Goal: Check status: Check status

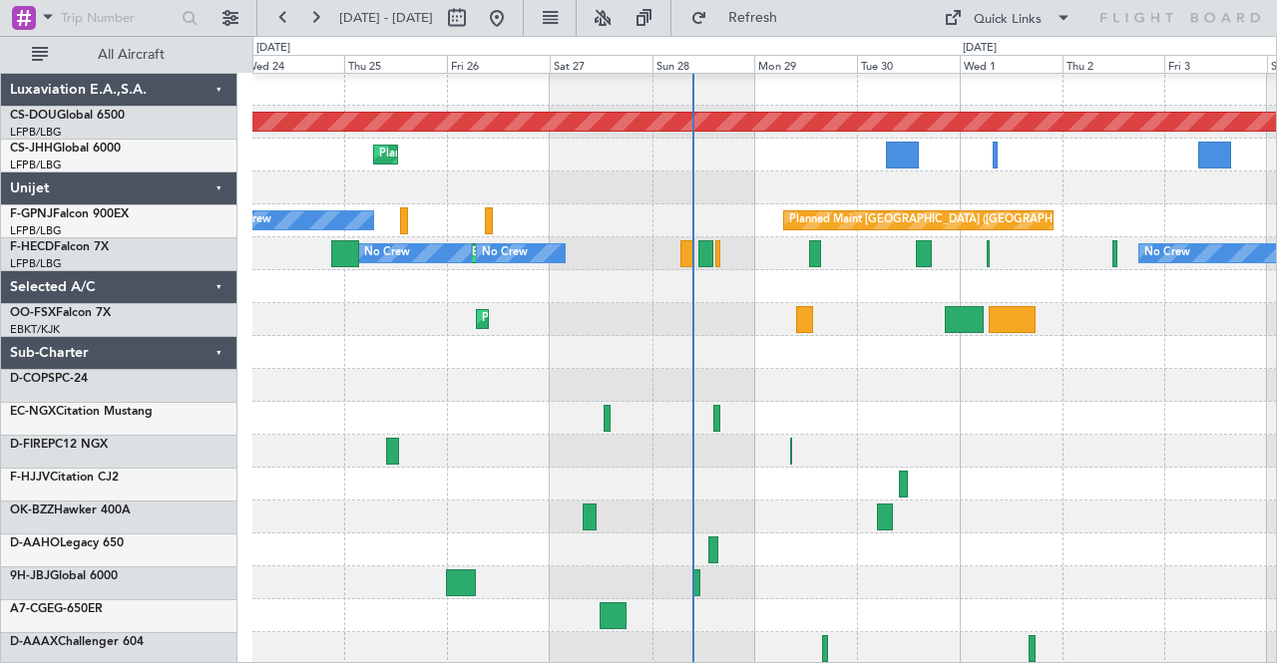
scroll to position [1, 0]
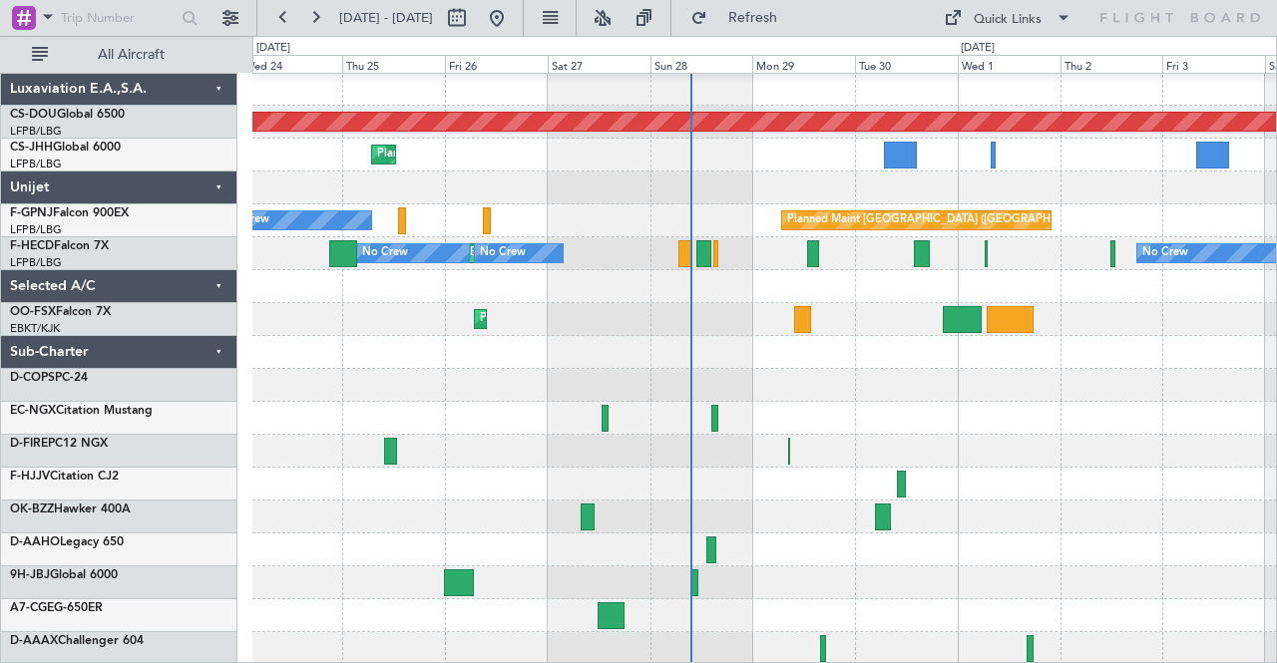
click at [879, 244] on div "Planned Maint London ([GEOGRAPHIC_DATA]) Planned Maint [GEOGRAPHIC_DATA] ([GEOG…" at bounding box center [764, 369] width 1024 height 593
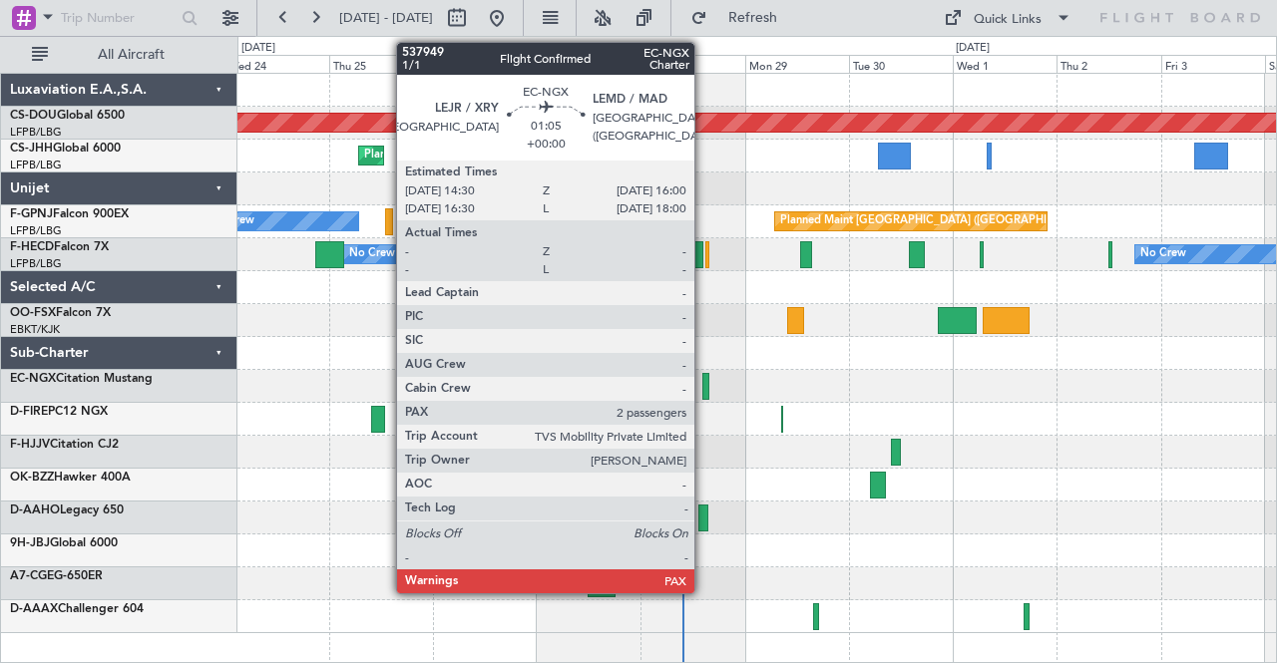
click at [704, 388] on div at bounding box center [705, 386] width 7 height 27
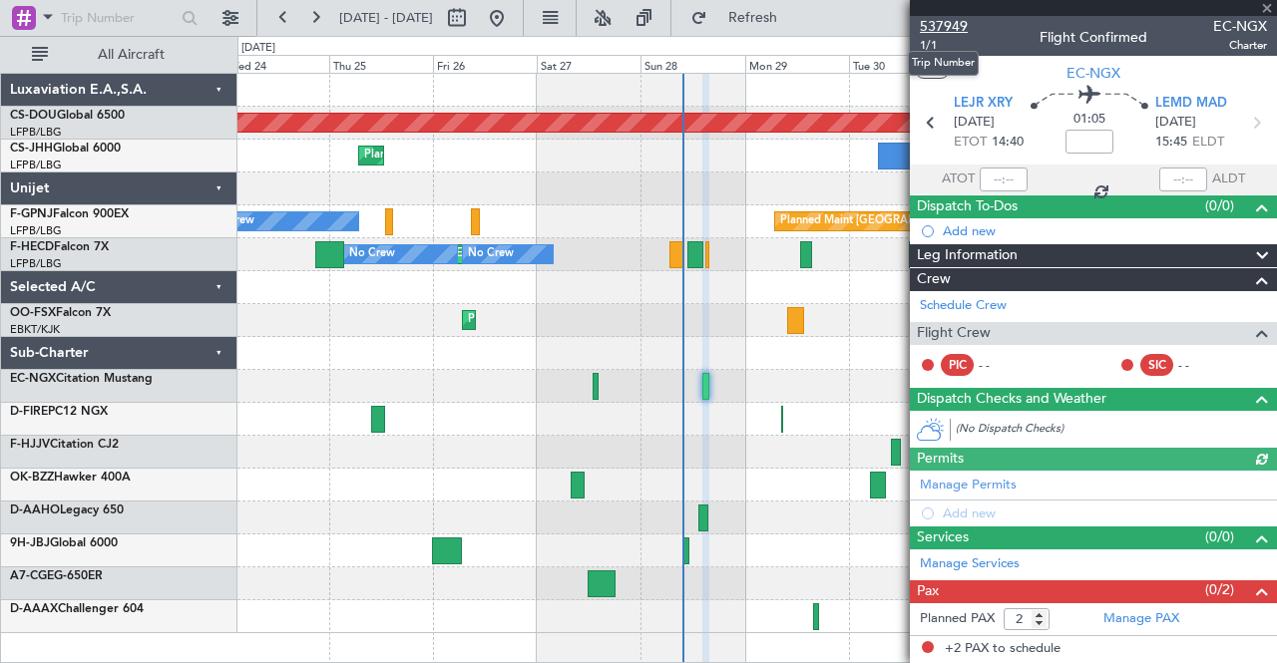
click at [954, 29] on span "537949" at bounding box center [944, 26] width 48 height 21
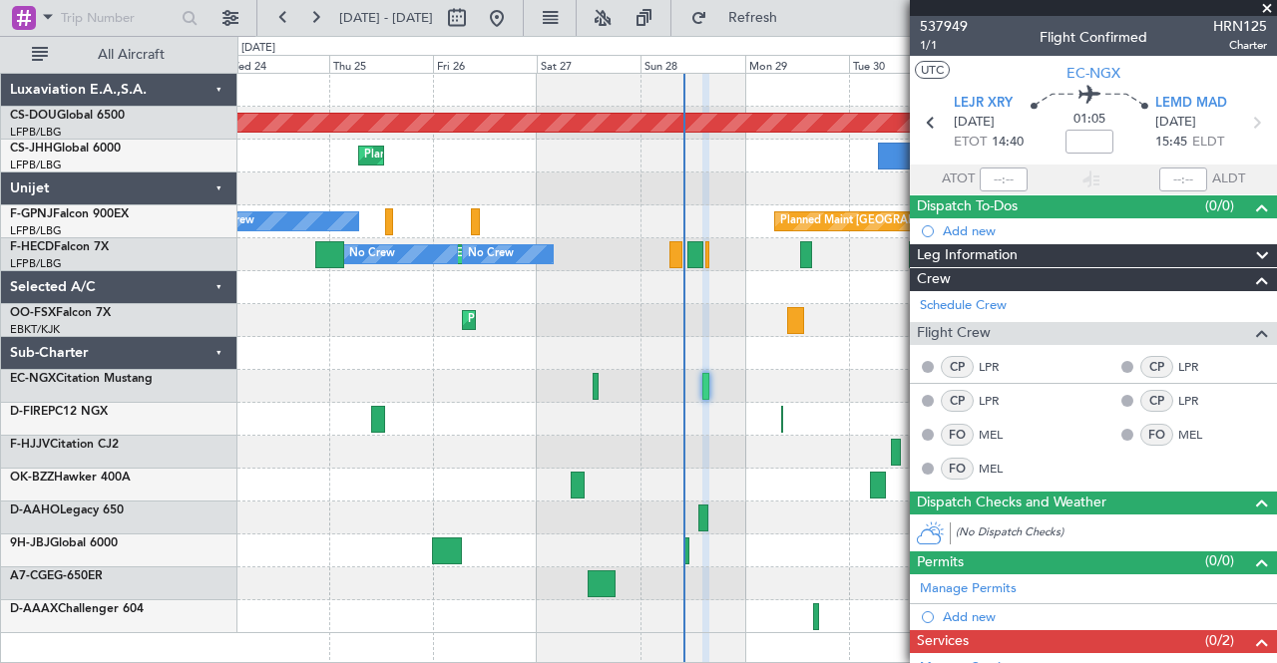
click at [1264, 9] on span at bounding box center [1267, 9] width 20 height 18
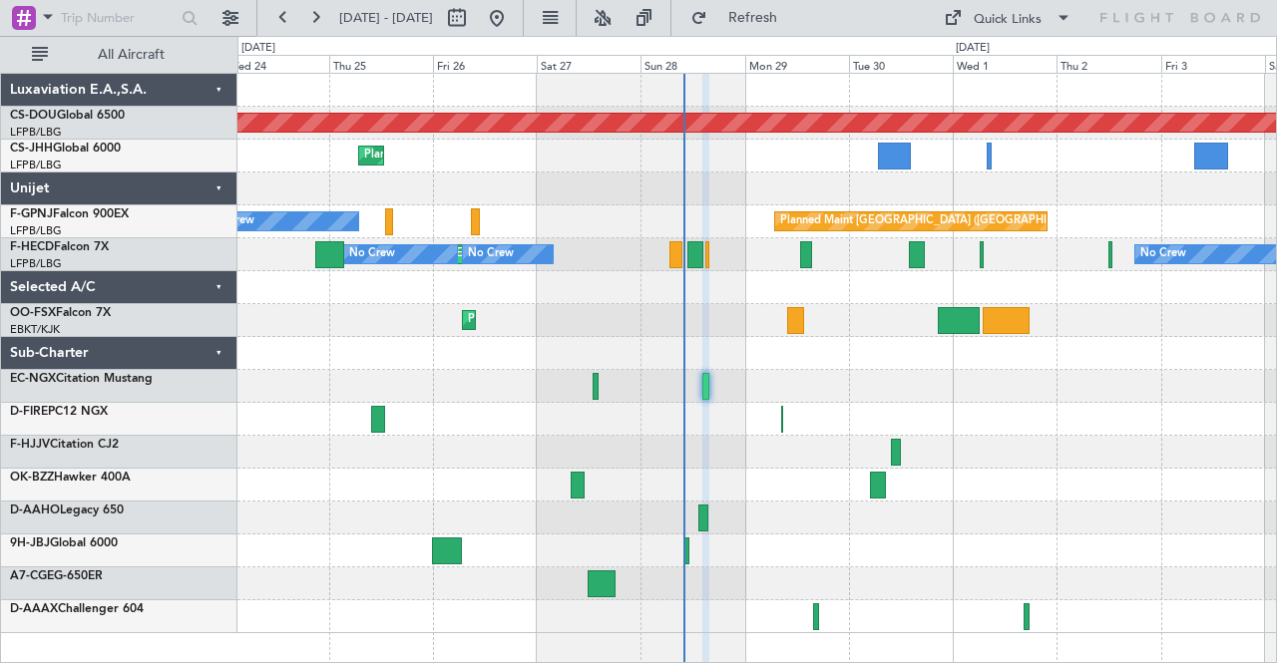
type input "0"
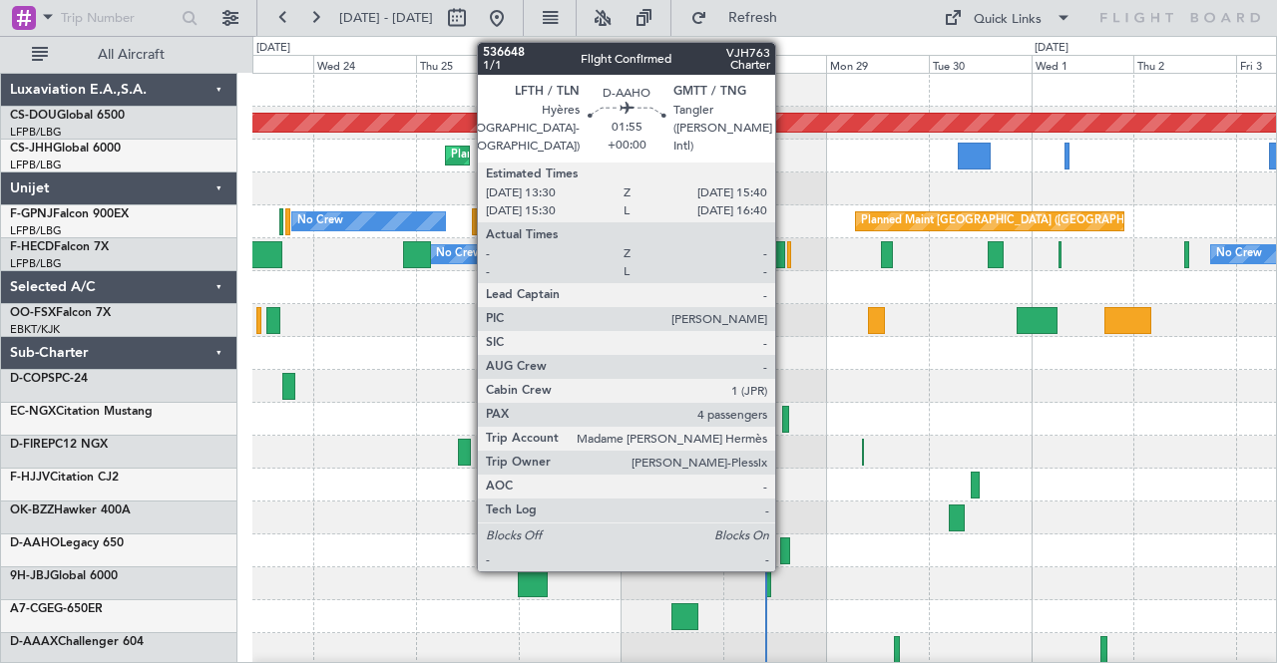
click at [784, 550] on div at bounding box center [785, 551] width 10 height 27
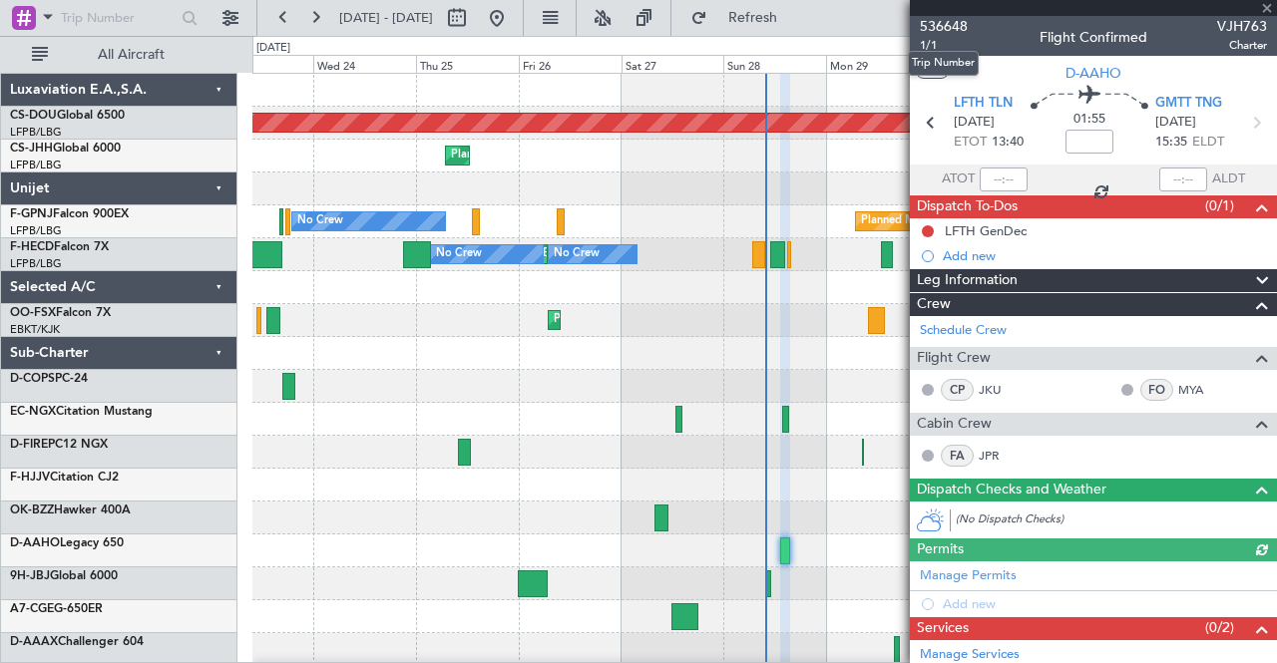
click at [948, 23] on span "536648" at bounding box center [944, 26] width 48 height 21
